Goal: Find specific page/section: Find specific page/section

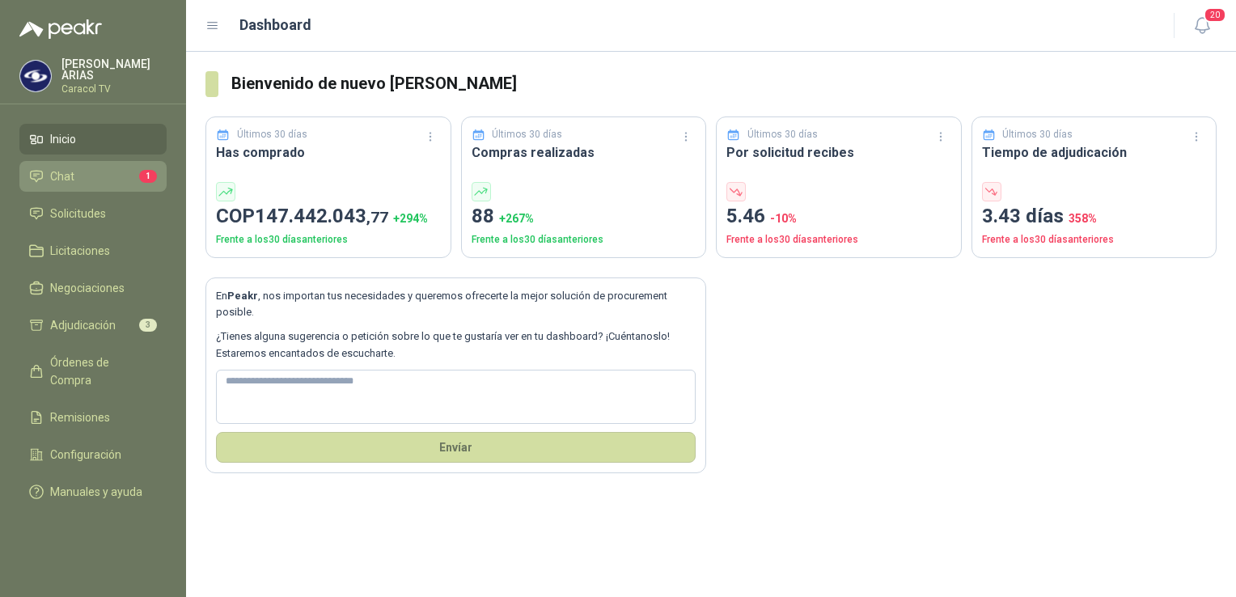
click at [99, 168] on li "Chat 1" at bounding box center [93, 176] width 128 height 18
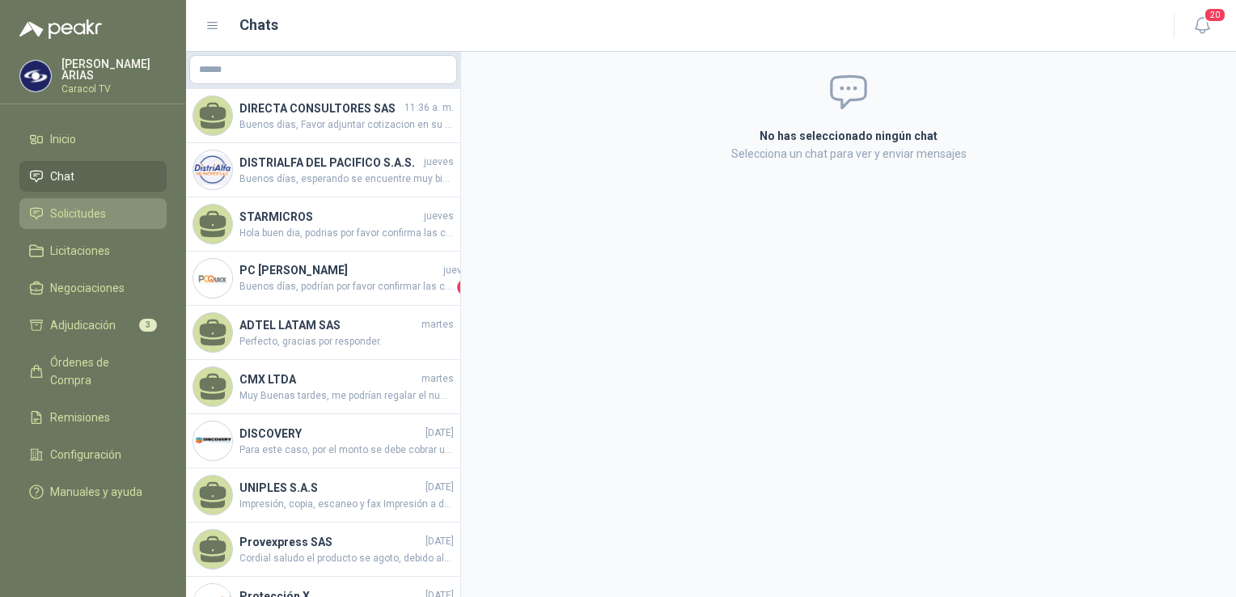
click at [99, 214] on span "Solicitudes" at bounding box center [78, 214] width 56 height 18
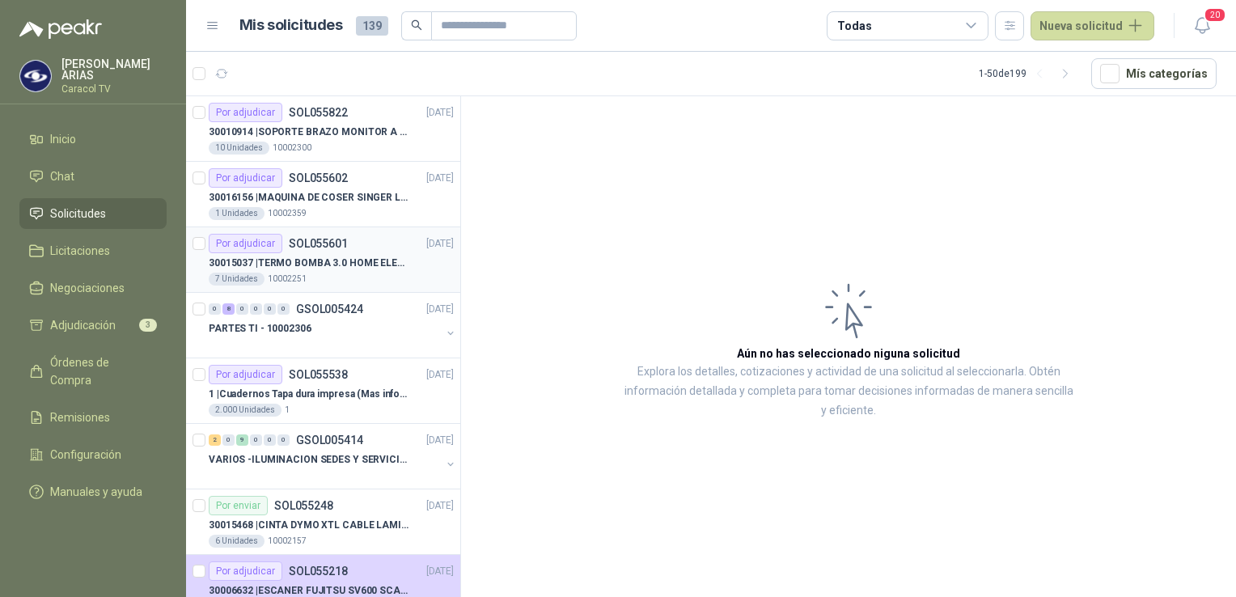
click at [332, 273] on div "7 Unidades 10002251" at bounding box center [331, 279] width 245 height 13
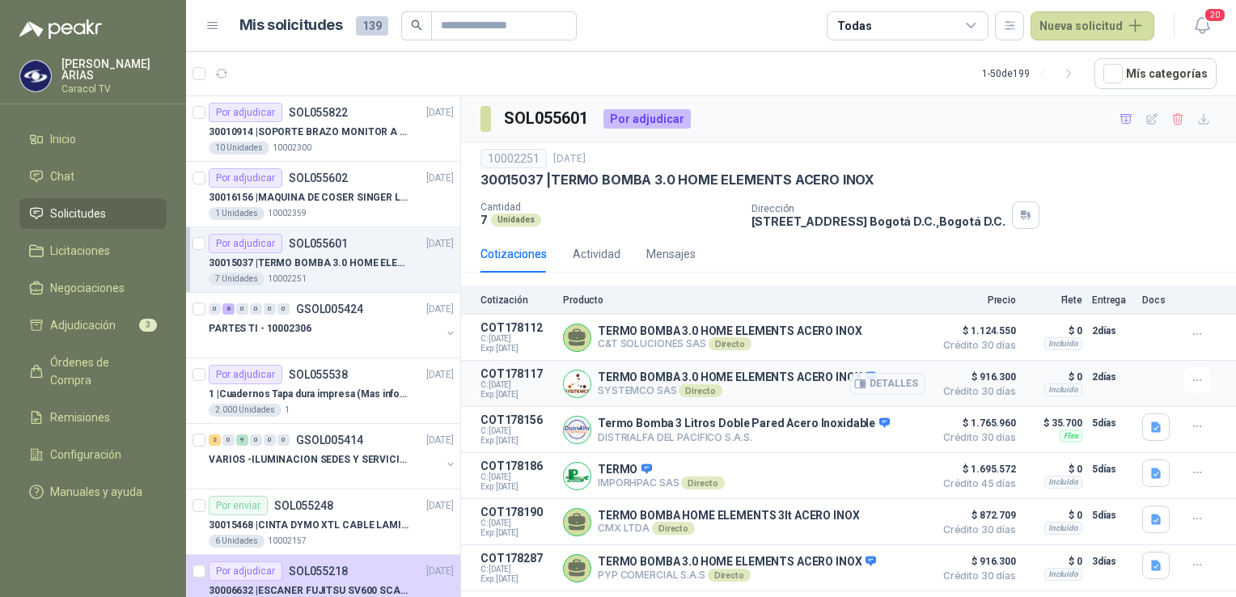
scroll to position [37, 0]
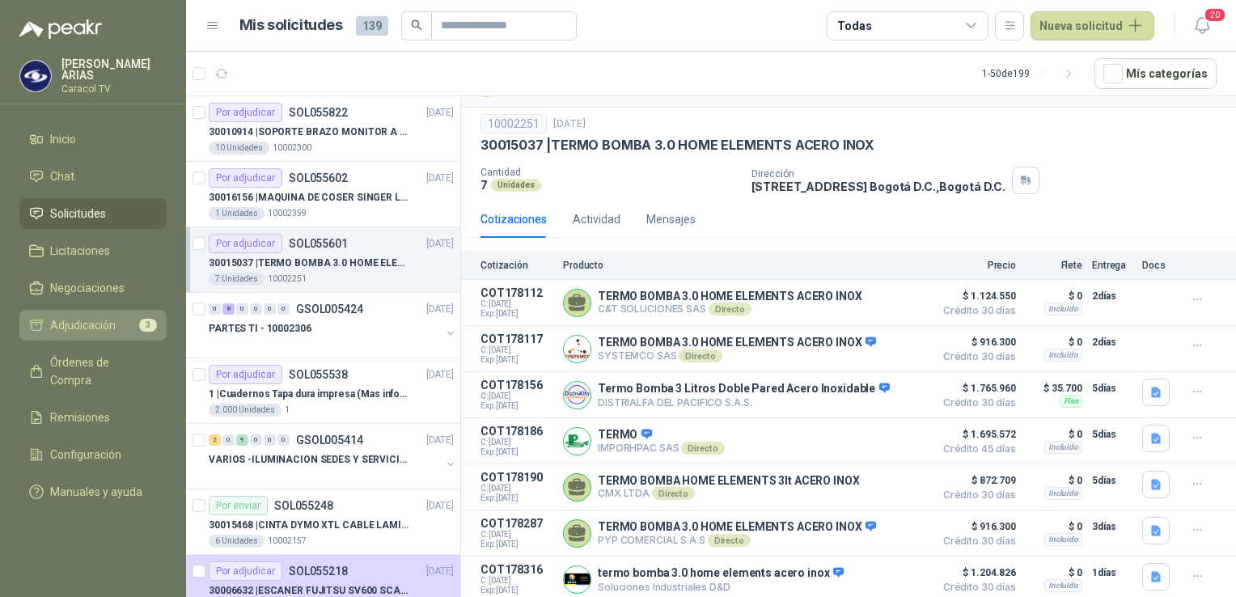
click at [94, 316] on span "Adjudicación" at bounding box center [83, 325] width 66 height 18
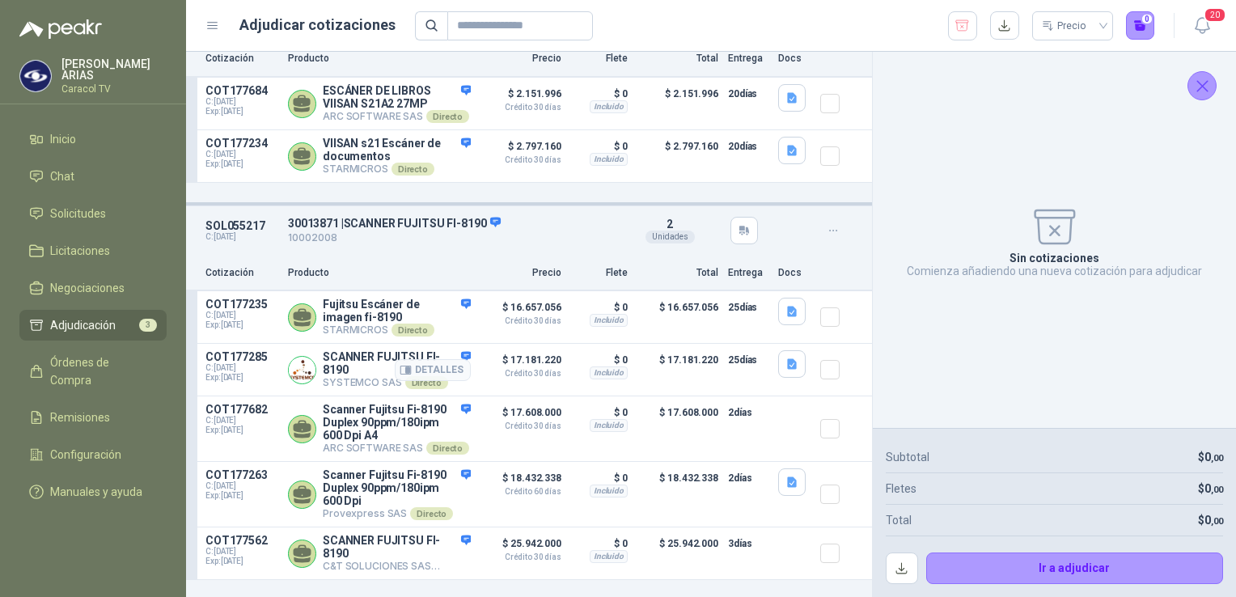
scroll to position [463, 0]
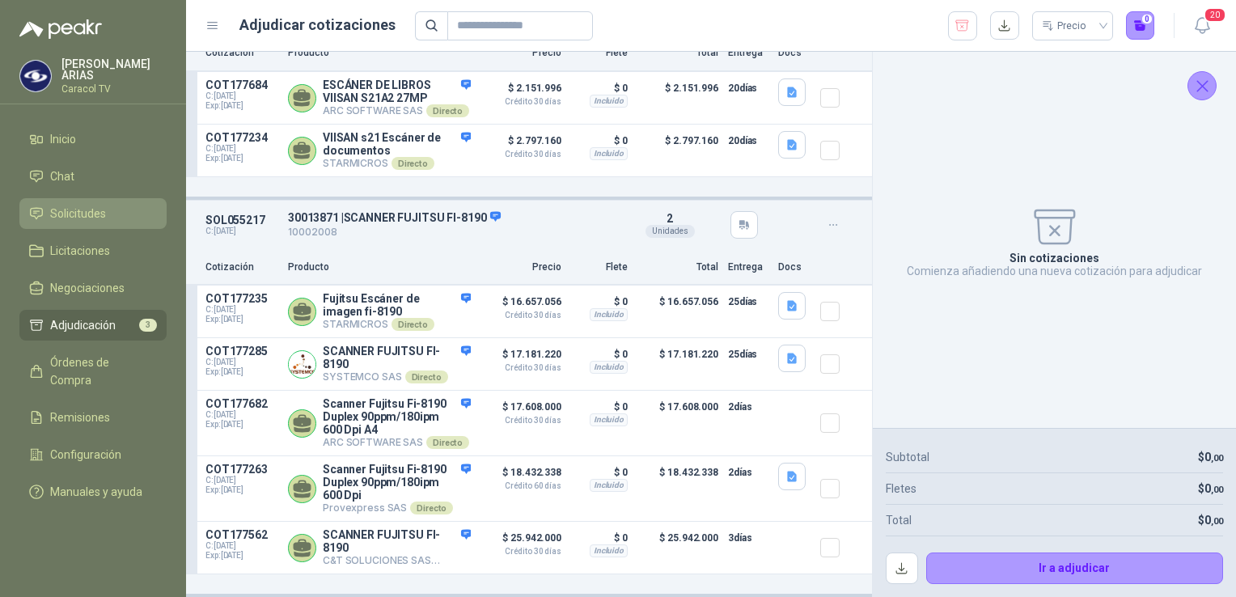
click at [63, 205] on span "Solicitudes" at bounding box center [78, 214] width 56 height 18
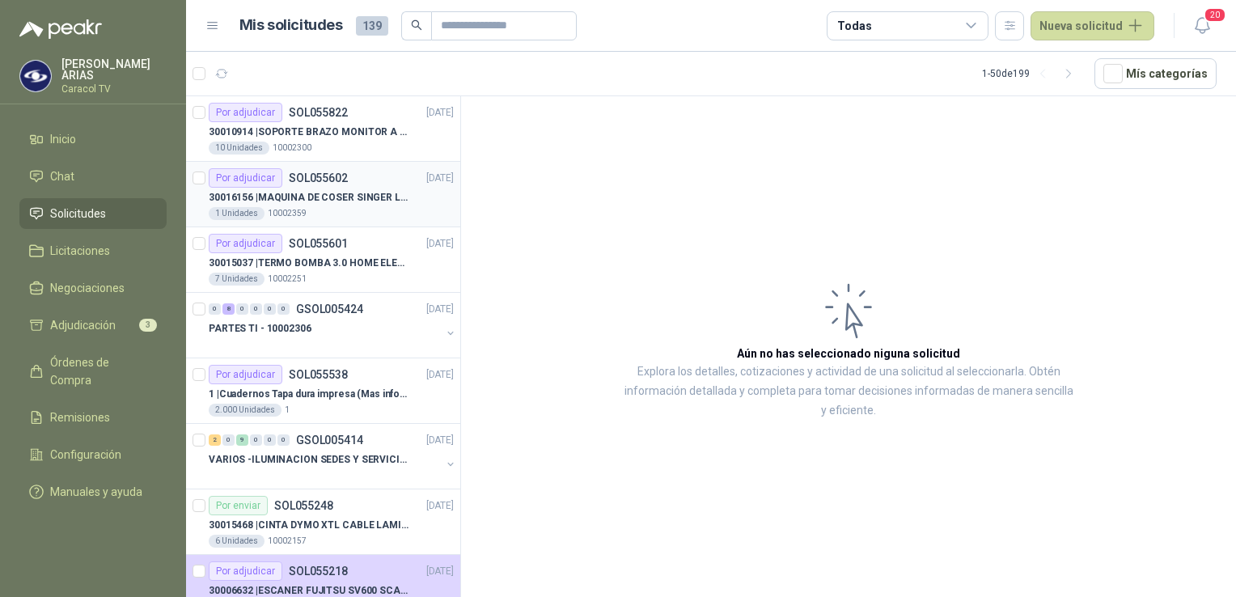
click at [283, 197] on p "30016156 | MAQUINA [PERSON_NAME] SINGER LCD C5655" at bounding box center [309, 197] width 201 height 15
